Goal: Task Accomplishment & Management: Complete application form

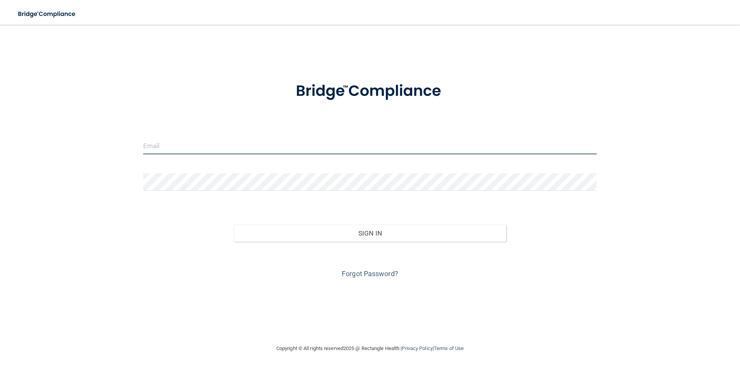
click at [272, 149] on input "email" at bounding box center [370, 145] width 454 height 17
type input "[EMAIL_ADDRESS][DOMAIN_NAME]"
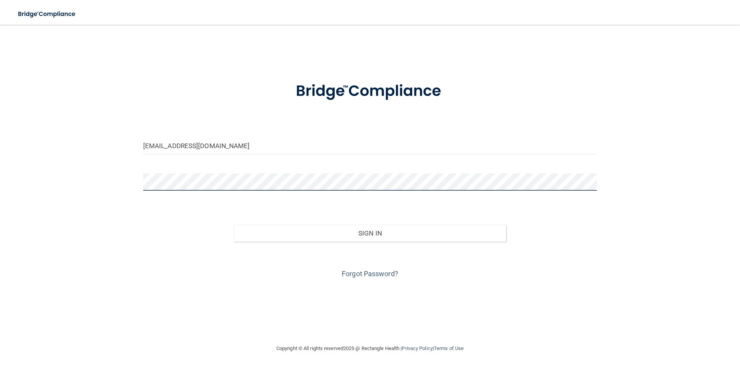
click at [234, 225] on button "Sign In" at bounding box center [370, 233] width 272 height 17
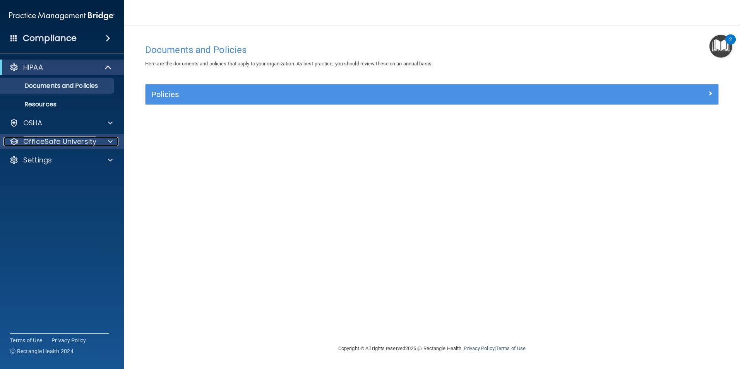
click at [74, 144] on p "OfficeSafe University" at bounding box center [59, 141] width 73 height 9
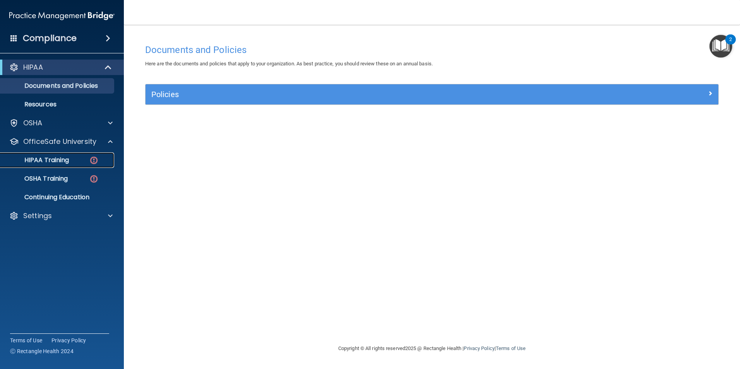
click at [62, 159] on p "HIPAA Training" at bounding box center [37, 160] width 64 height 8
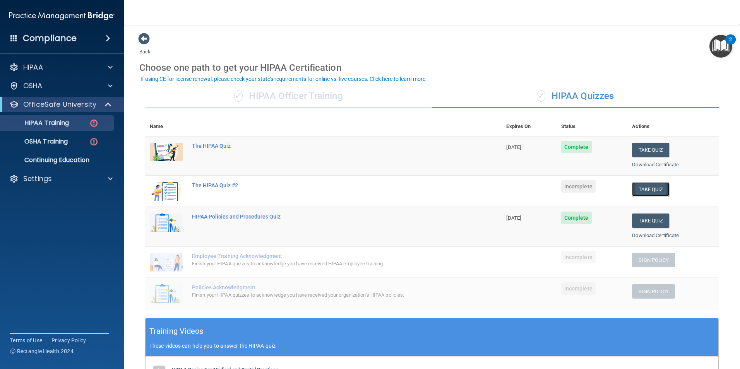
click at [642, 194] on button "Take Quiz" at bounding box center [650, 189] width 37 height 14
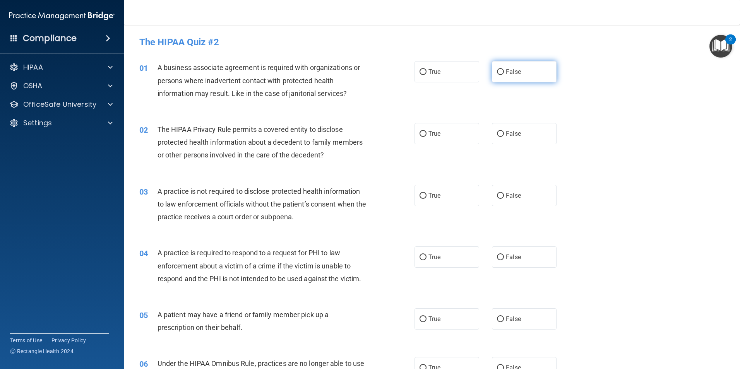
click at [492, 71] on label "False" at bounding box center [524, 71] width 65 height 21
click at [497, 71] on input "False" at bounding box center [500, 72] width 7 height 6
radio input "true"
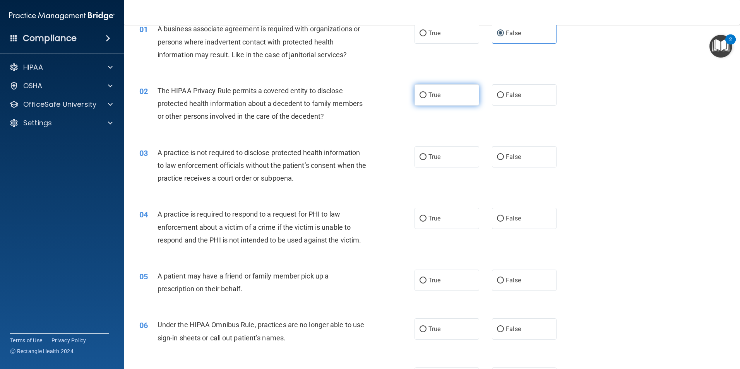
click at [461, 102] on label "True" at bounding box center [446, 94] width 65 height 21
click at [426, 98] on input "True" at bounding box center [422, 95] width 7 height 6
radio input "true"
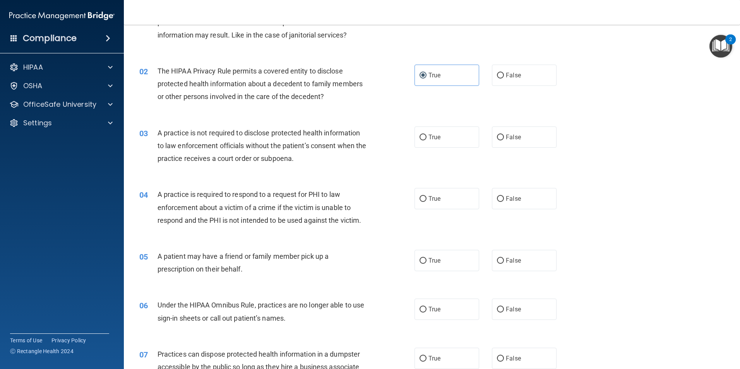
scroll to position [77, 0]
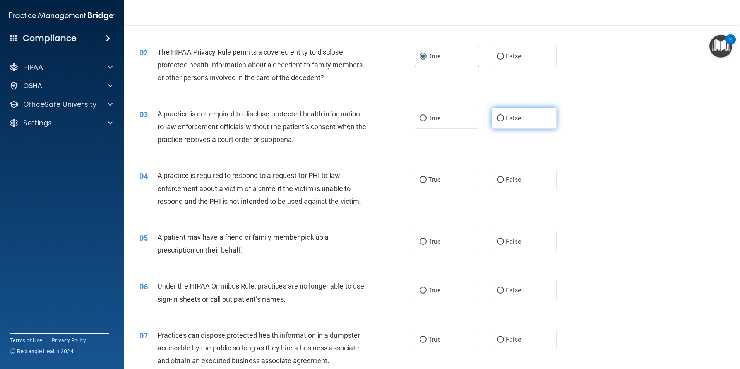
click at [499, 118] on input "False" at bounding box center [500, 119] width 7 height 6
radio input "true"
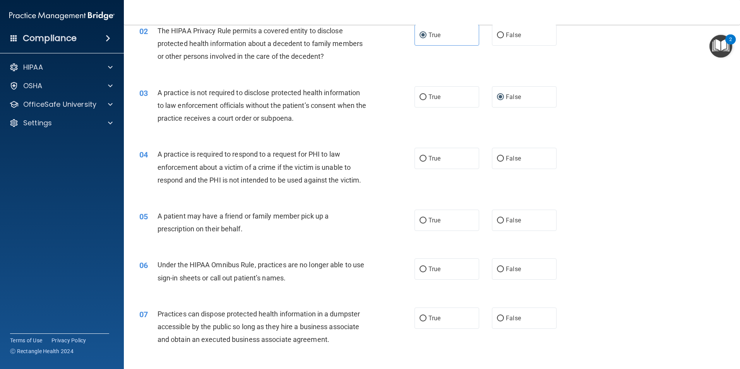
scroll to position [116, 0]
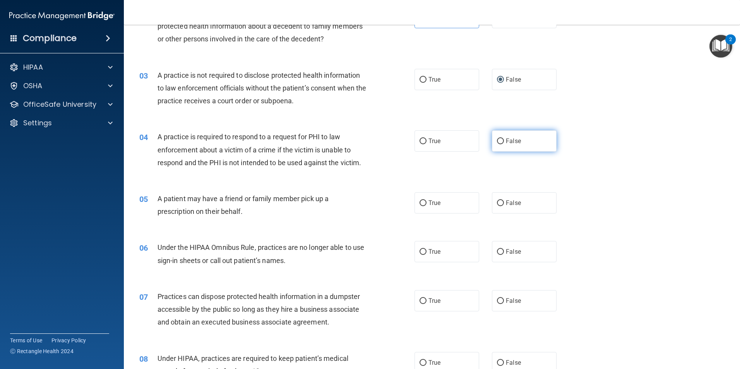
click at [501, 133] on label "False" at bounding box center [524, 140] width 65 height 21
click at [501, 138] on input "False" at bounding box center [500, 141] width 7 height 6
radio input "true"
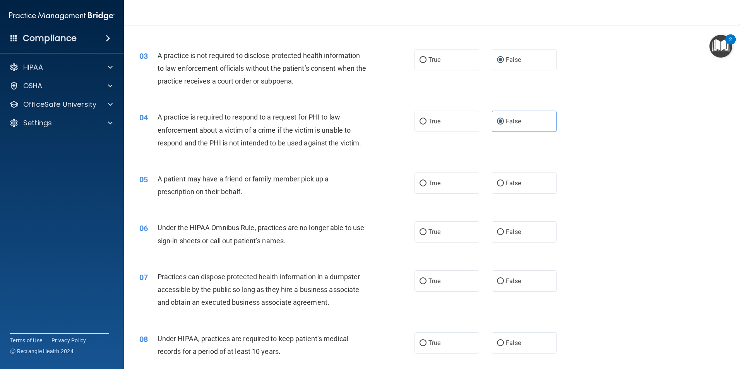
scroll to position [155, 0]
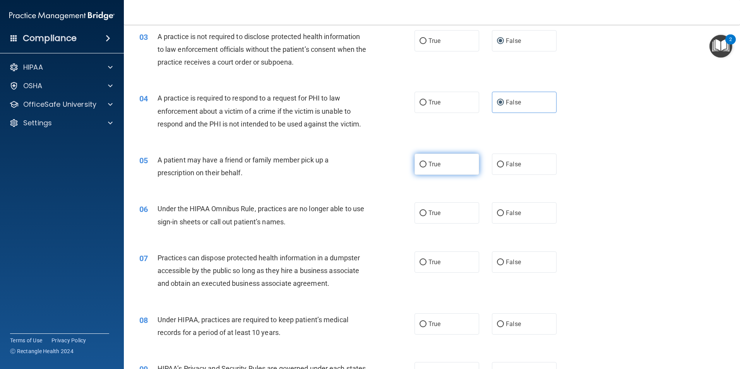
click at [448, 168] on label "True" at bounding box center [446, 164] width 65 height 21
click at [426, 168] on input "True" at bounding box center [422, 165] width 7 height 6
radio input "true"
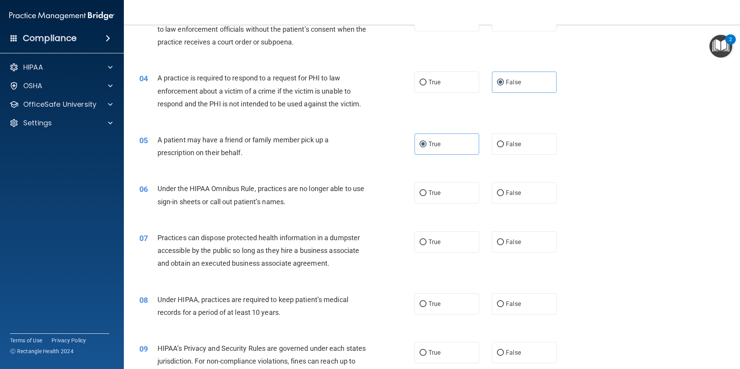
scroll to position [193, 0]
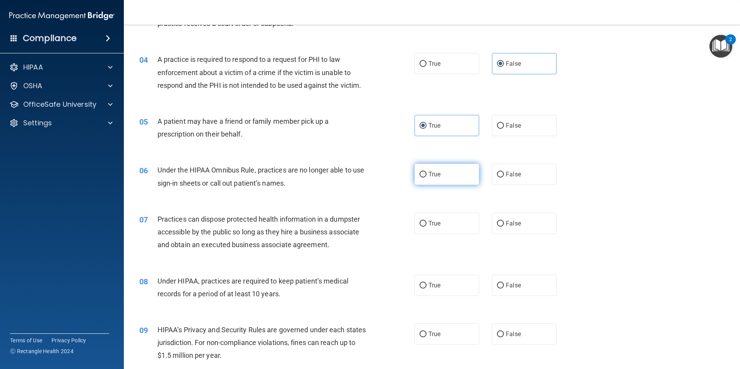
click at [434, 175] on span "True" at bounding box center [434, 174] width 12 height 7
click at [426, 175] on input "True" at bounding box center [422, 175] width 7 height 6
radio input "true"
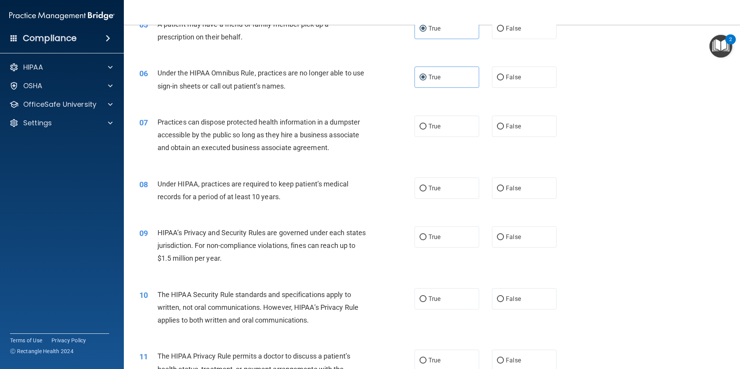
scroll to position [309, 0]
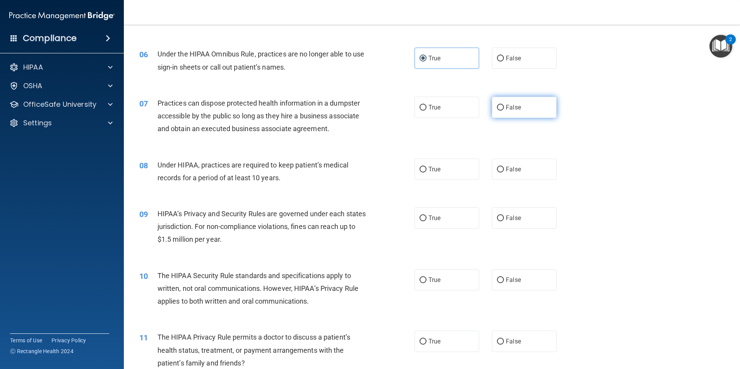
click at [518, 115] on label "False" at bounding box center [524, 107] width 65 height 21
click at [504, 111] on input "False" at bounding box center [500, 108] width 7 height 6
radio input "true"
click at [497, 169] on input "False" at bounding box center [500, 170] width 7 height 6
radio input "true"
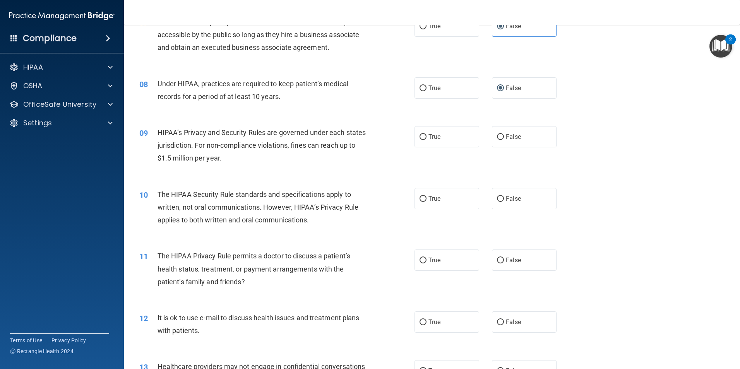
scroll to position [426, 0]
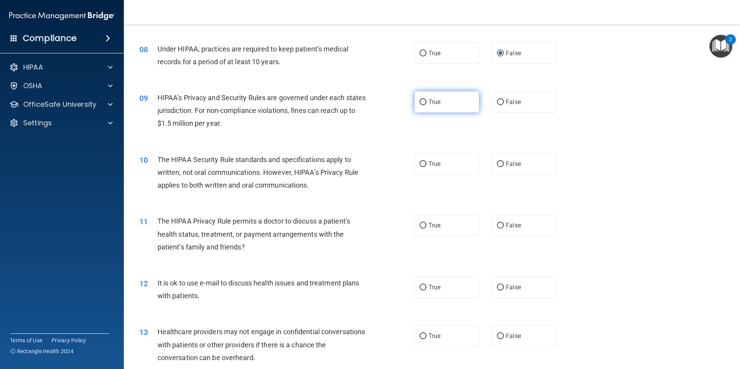
click at [431, 97] on label "True" at bounding box center [446, 101] width 65 height 21
click at [426, 99] on input "True" at bounding box center [422, 102] width 7 height 6
radio input "true"
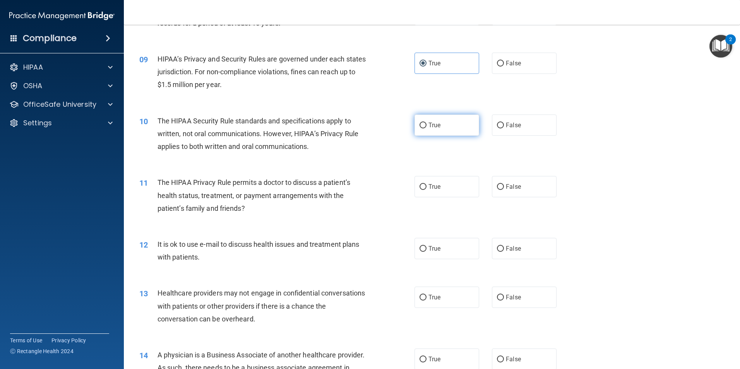
click at [439, 121] on label "True" at bounding box center [446, 125] width 65 height 21
click at [426, 123] on input "True" at bounding box center [422, 126] width 7 height 6
radio input "true"
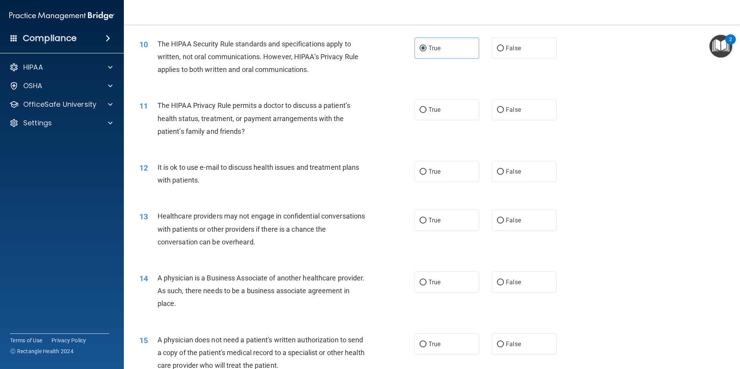
scroll to position [542, 0]
click at [428, 110] on span "True" at bounding box center [434, 109] width 12 height 7
click at [426, 110] on input "True" at bounding box center [422, 110] width 7 height 6
radio input "true"
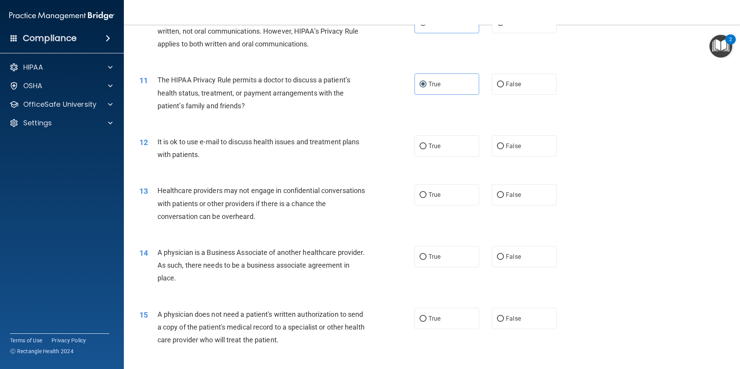
scroll to position [580, 0]
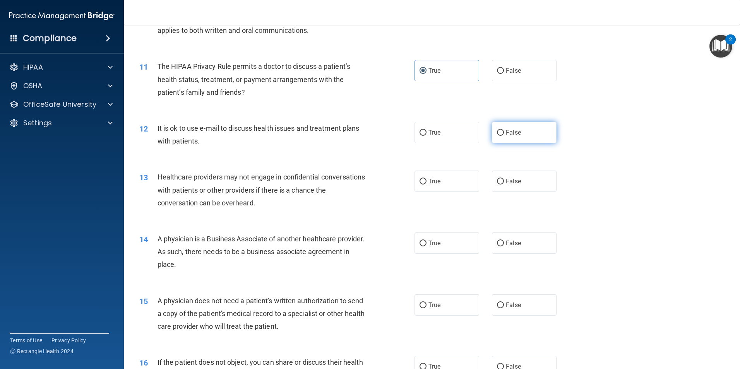
click at [498, 133] on input "False" at bounding box center [500, 133] width 7 height 6
radio input "true"
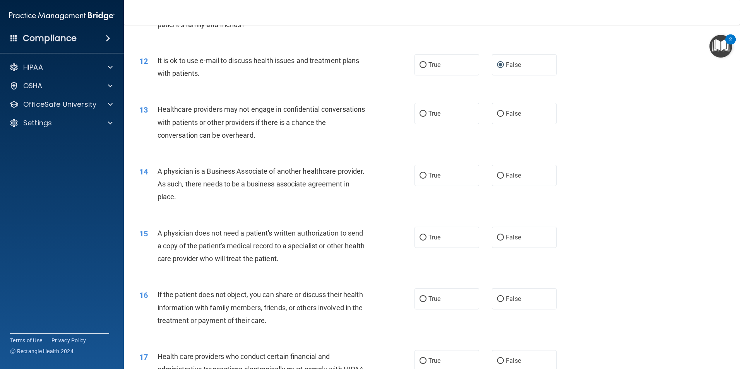
scroll to position [658, 0]
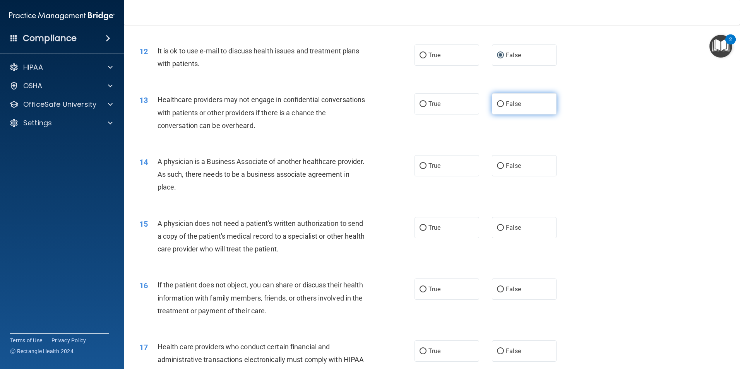
click at [506, 101] on span "False" at bounding box center [513, 103] width 15 height 7
click at [502, 101] on input "False" at bounding box center [500, 104] width 7 height 6
radio input "true"
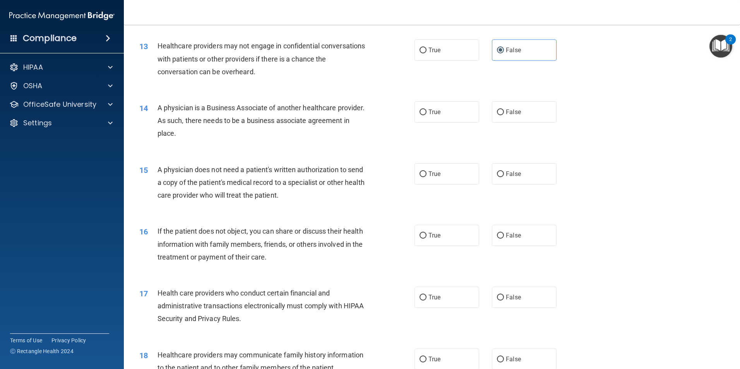
scroll to position [735, 0]
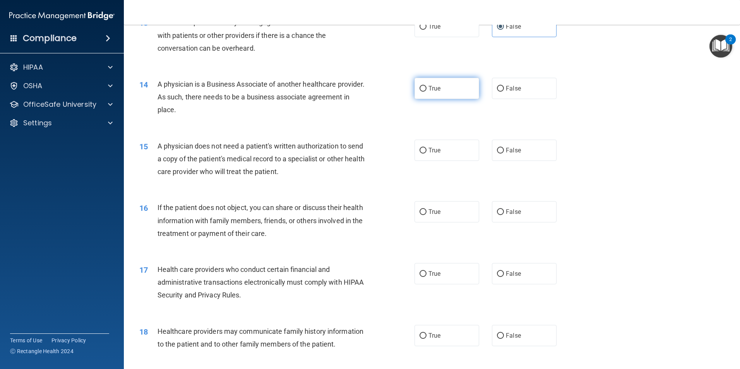
click at [420, 89] on input "True" at bounding box center [422, 89] width 7 height 6
radio input "true"
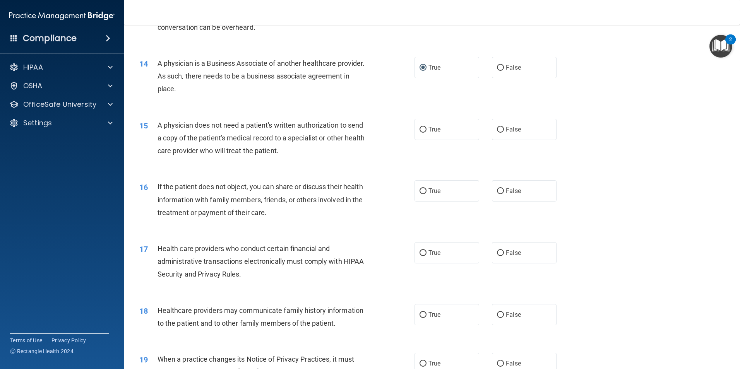
scroll to position [774, 0]
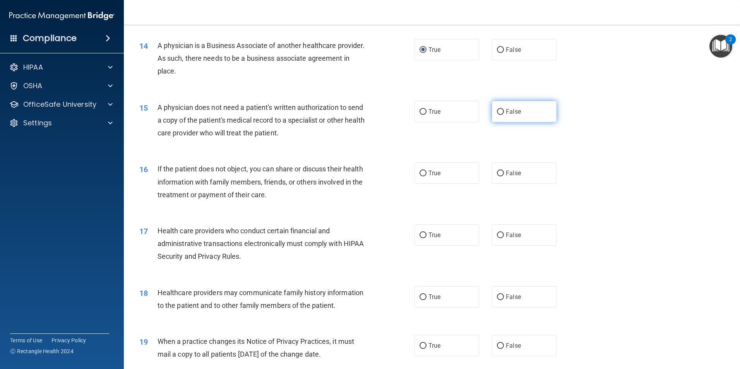
click at [501, 113] on label "False" at bounding box center [524, 111] width 65 height 21
click at [501, 113] on input "False" at bounding box center [500, 112] width 7 height 6
radio input "true"
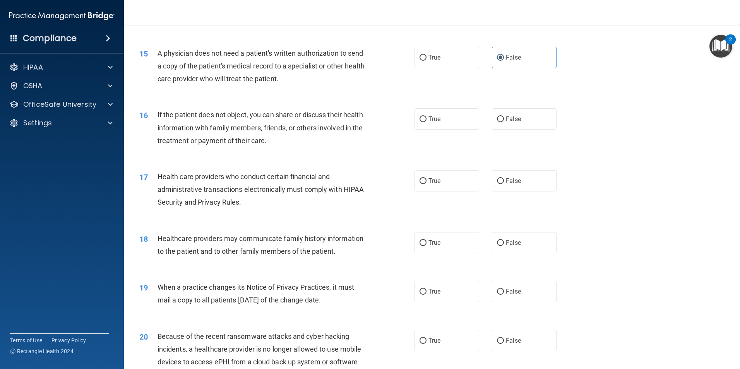
scroll to position [851, 0]
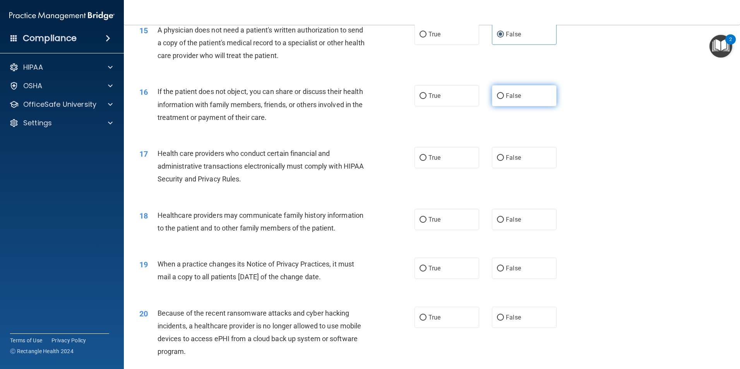
click at [499, 92] on label "False" at bounding box center [524, 95] width 65 height 21
click at [499, 93] on input "False" at bounding box center [500, 96] width 7 height 6
radio input "true"
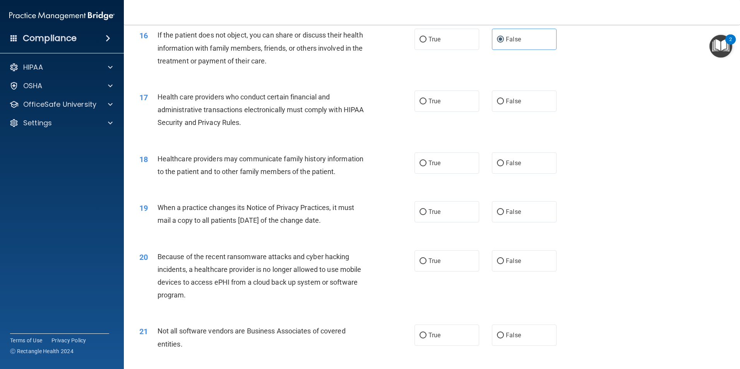
scroll to position [928, 0]
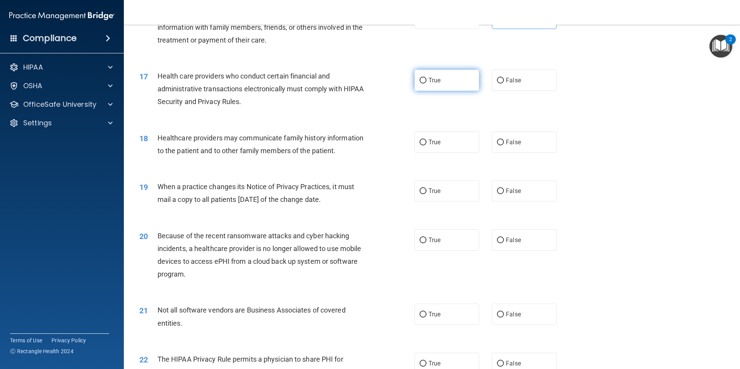
click at [443, 87] on label "True" at bounding box center [446, 80] width 65 height 21
click at [426, 84] on input "True" at bounding box center [422, 81] width 7 height 6
radio input "true"
click at [498, 138] on label "False" at bounding box center [524, 142] width 65 height 21
click at [498, 140] on input "False" at bounding box center [500, 143] width 7 height 6
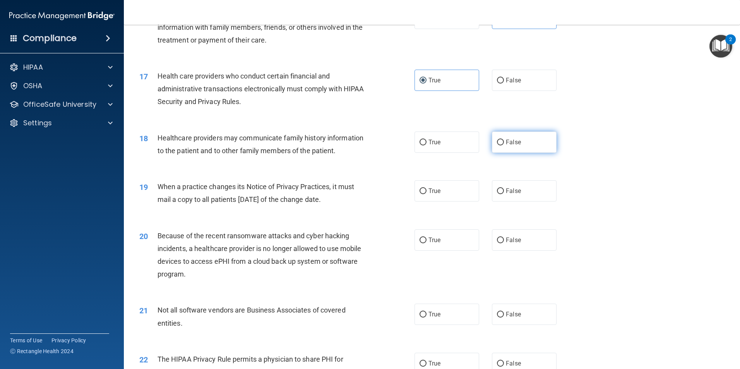
radio input "true"
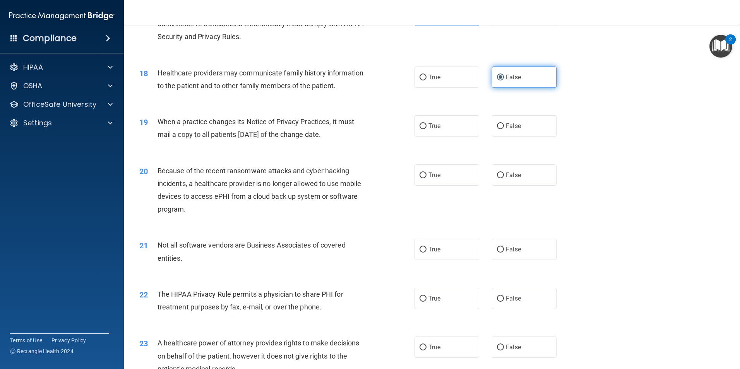
scroll to position [1006, 0]
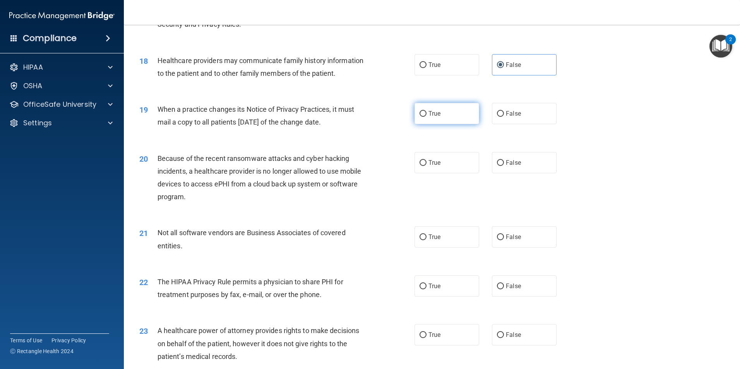
click at [466, 121] on label "True" at bounding box center [446, 113] width 65 height 21
click at [426, 117] on input "True" at bounding box center [422, 114] width 7 height 6
radio input "true"
click at [527, 103] on label "False" at bounding box center [524, 113] width 65 height 21
click at [504, 111] on input "False" at bounding box center [500, 114] width 7 height 6
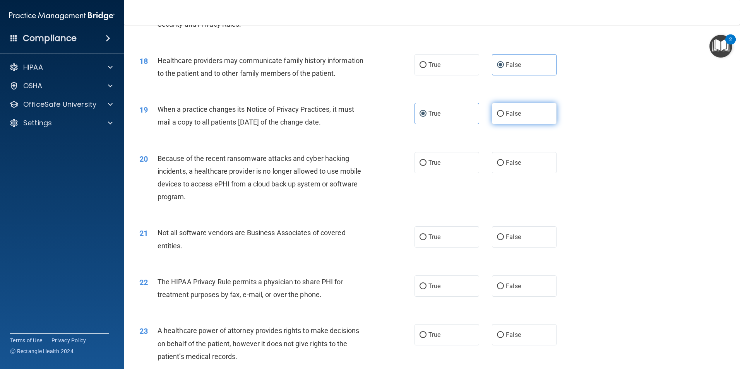
radio input "true"
radio input "false"
click at [437, 167] on label "True" at bounding box center [446, 162] width 65 height 21
click at [426, 166] on input "True" at bounding box center [422, 163] width 7 height 6
radio input "true"
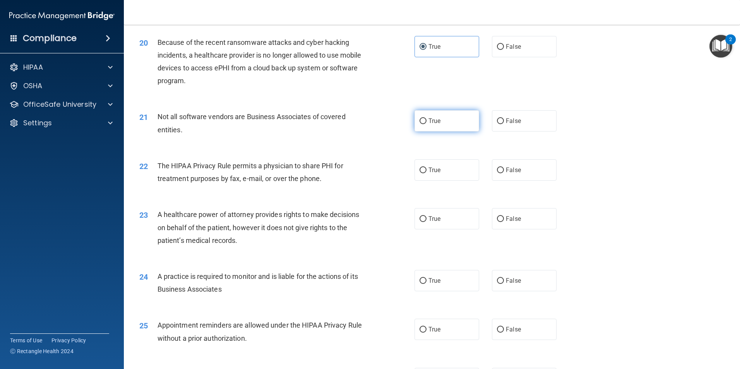
scroll to position [1161, 0]
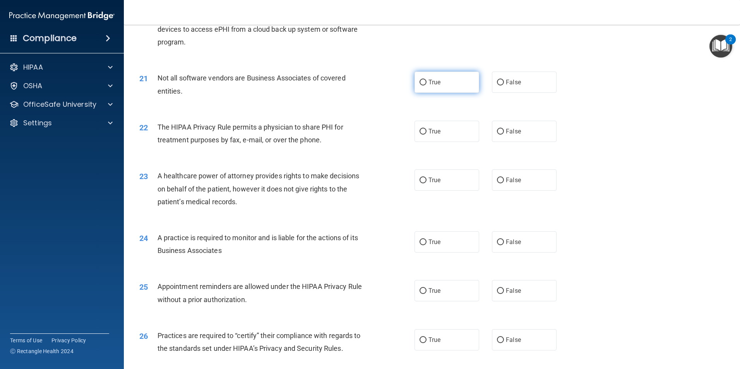
click at [433, 86] on label "True" at bounding box center [446, 82] width 65 height 21
click at [426, 85] on input "True" at bounding box center [422, 83] width 7 height 6
radio input "true"
click at [425, 136] on label "True" at bounding box center [446, 131] width 65 height 21
click at [425, 135] on input "True" at bounding box center [422, 132] width 7 height 6
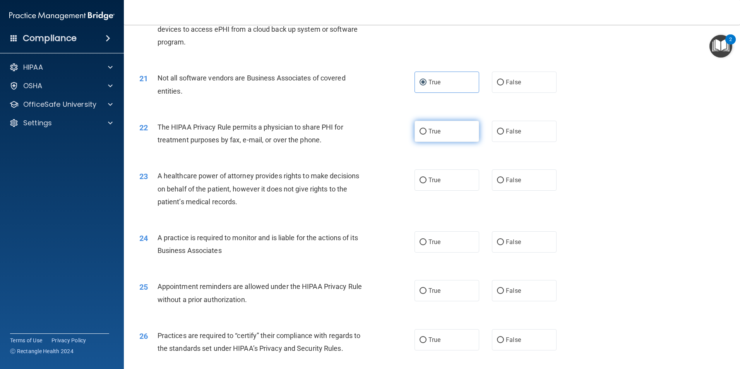
radio input "true"
click at [492, 132] on label "False" at bounding box center [524, 131] width 65 height 21
click at [497, 132] on input "False" at bounding box center [500, 132] width 7 height 6
radio input "true"
radio input "false"
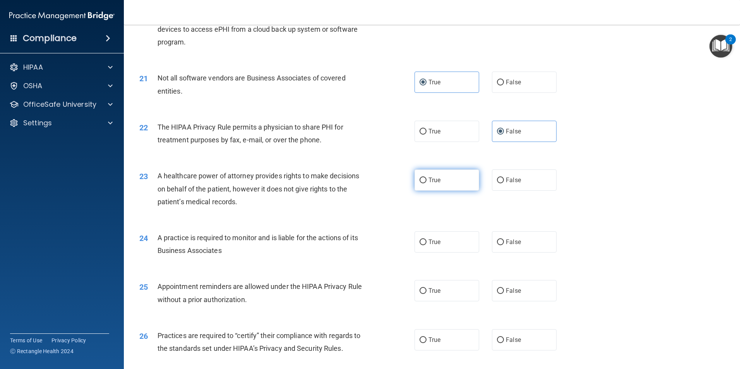
click at [443, 188] on label "True" at bounding box center [446, 179] width 65 height 21
click at [426, 183] on input "True" at bounding box center [422, 181] width 7 height 6
radio input "true"
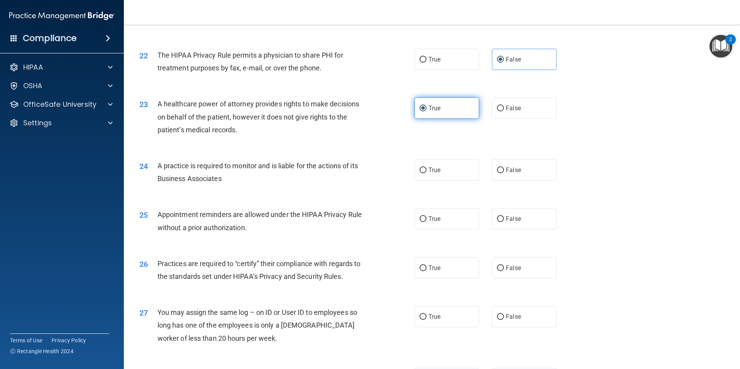
scroll to position [1238, 0]
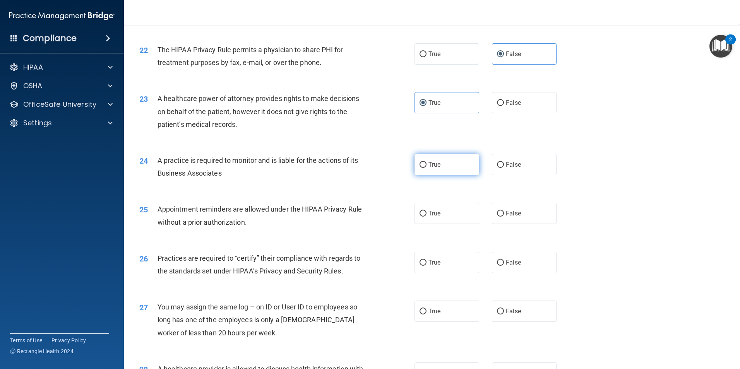
click at [472, 164] on label "True" at bounding box center [446, 164] width 65 height 21
click at [426, 164] on input "True" at bounding box center [422, 165] width 7 height 6
radio input "true"
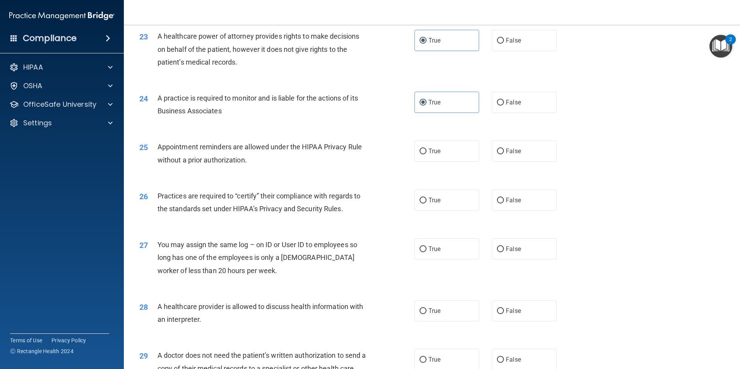
scroll to position [1277, 0]
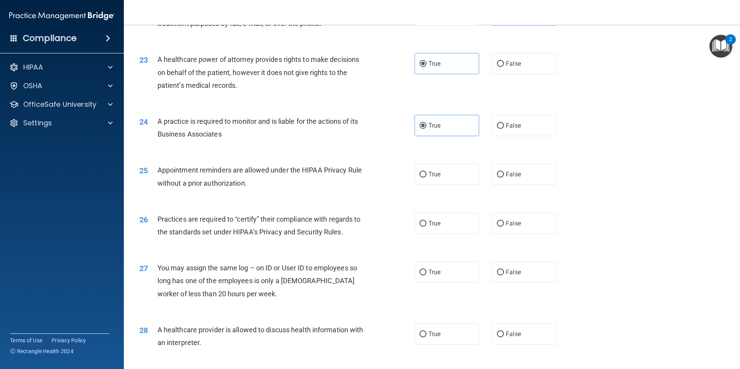
click at [514, 185] on div "25 Appointment reminders are allowed under the HIPAA Privacy Rule without a pri…" at bounding box center [431, 178] width 597 height 49
click at [515, 182] on label "False" at bounding box center [524, 174] width 65 height 21
click at [504, 178] on input "False" at bounding box center [500, 175] width 7 height 6
radio input "true"
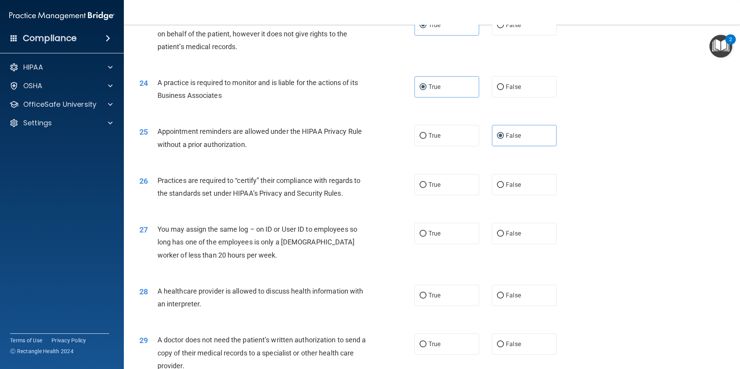
scroll to position [1354, 0]
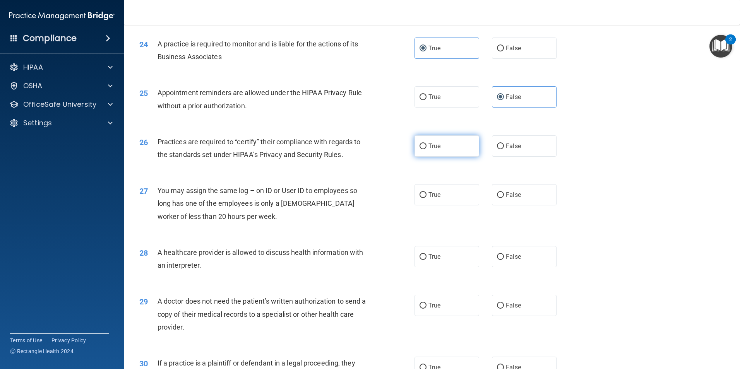
click at [456, 152] on label "True" at bounding box center [446, 145] width 65 height 21
click at [426, 149] on input "True" at bounding box center [422, 147] width 7 height 6
radio input "true"
click at [506, 202] on label "False" at bounding box center [524, 194] width 65 height 21
click at [504, 198] on input "False" at bounding box center [500, 195] width 7 height 6
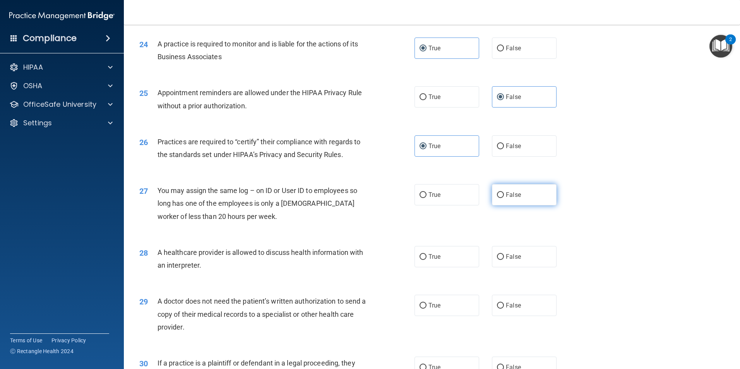
radio input "true"
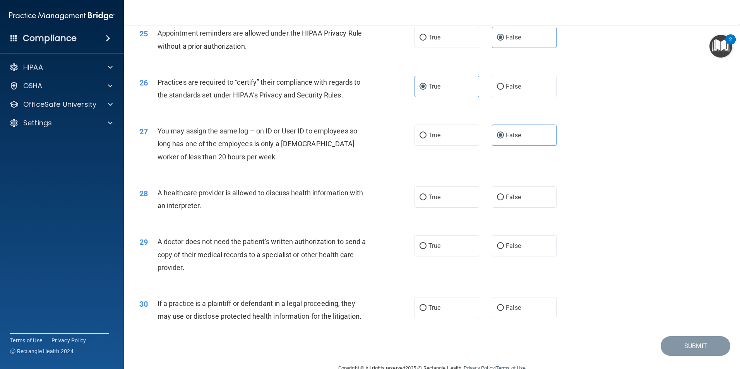
scroll to position [1432, 0]
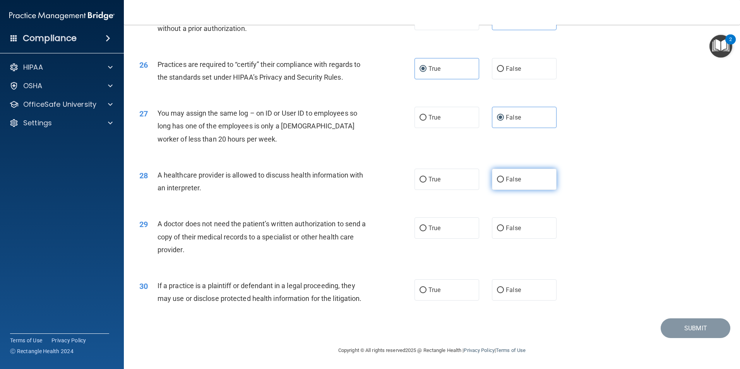
click at [494, 183] on label "False" at bounding box center [524, 179] width 65 height 21
click at [497, 183] on input "False" at bounding box center [500, 180] width 7 height 6
radio input "true"
click at [496, 233] on label "False" at bounding box center [524, 227] width 65 height 21
click at [497, 231] on input "False" at bounding box center [500, 229] width 7 height 6
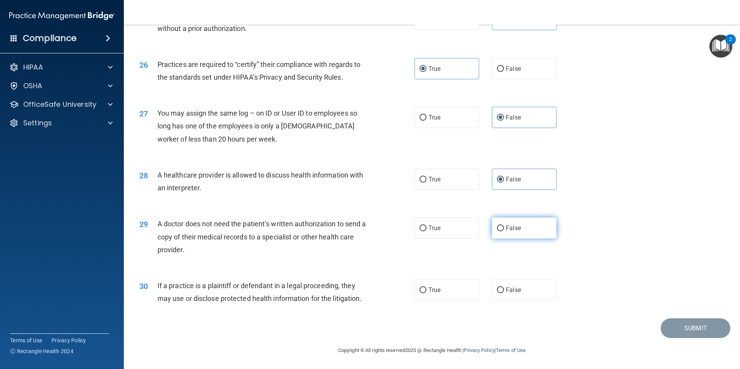
radio input "true"
click at [500, 291] on label "False" at bounding box center [524, 289] width 65 height 21
click at [500, 291] on input "False" at bounding box center [500, 290] width 7 height 6
radio input "true"
click at [683, 330] on button "Submit" at bounding box center [695, 328] width 70 height 20
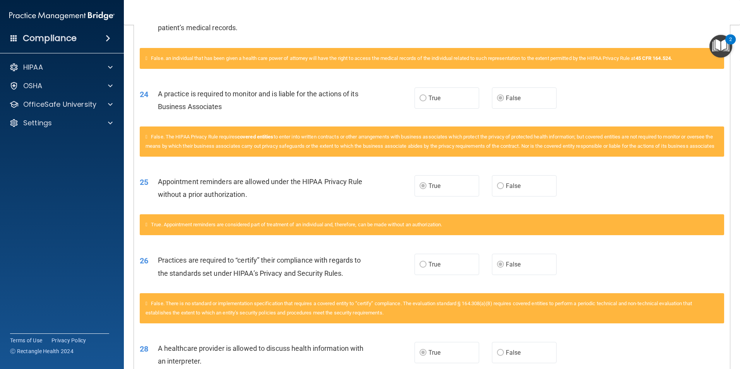
scroll to position [993, 0]
